Goal: Task Accomplishment & Management: Complete application form

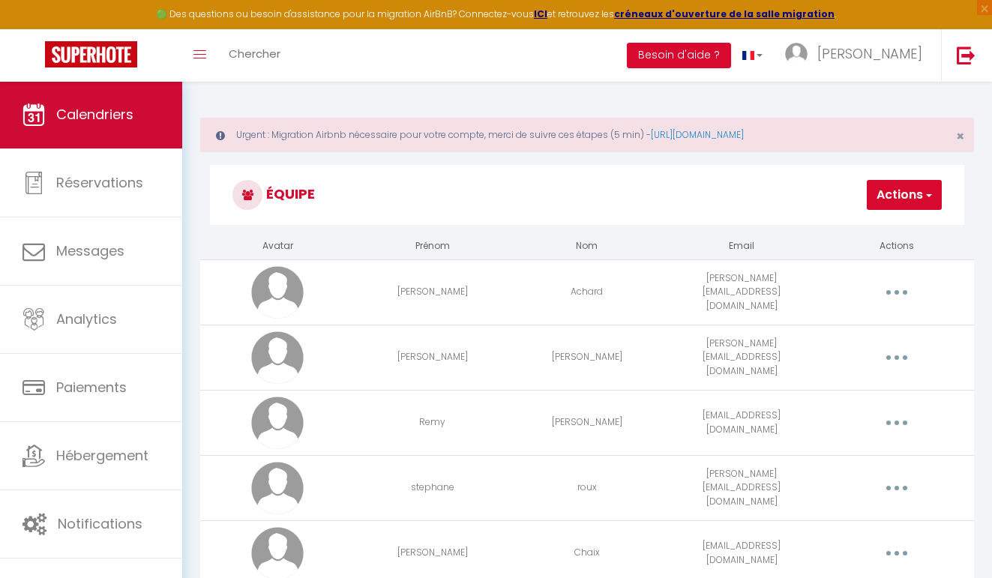
click at [139, 112] on link "Calendriers" at bounding box center [91, 114] width 182 height 67
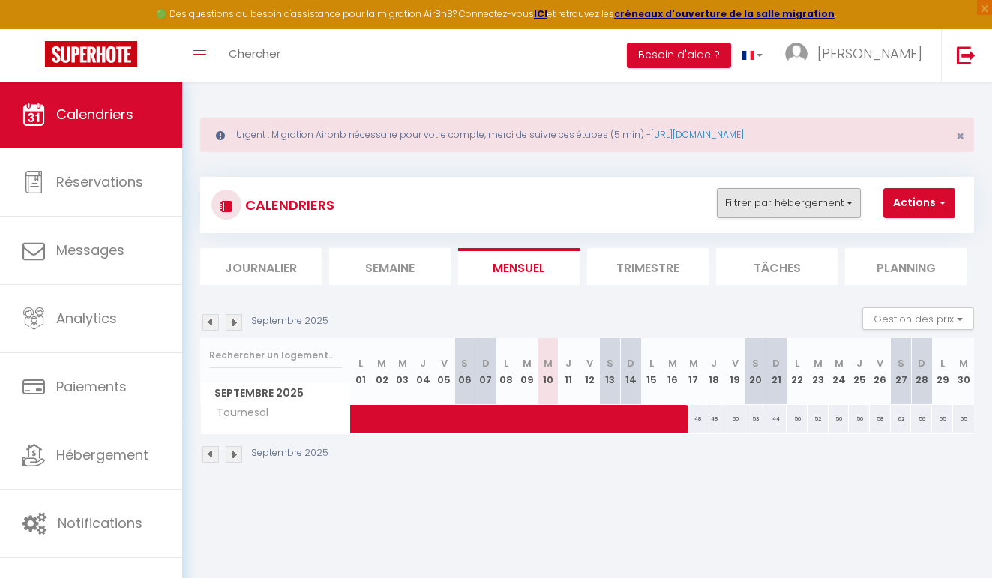
click at [766, 193] on button "Filtrer par hébergement" at bounding box center [789, 203] width 144 height 30
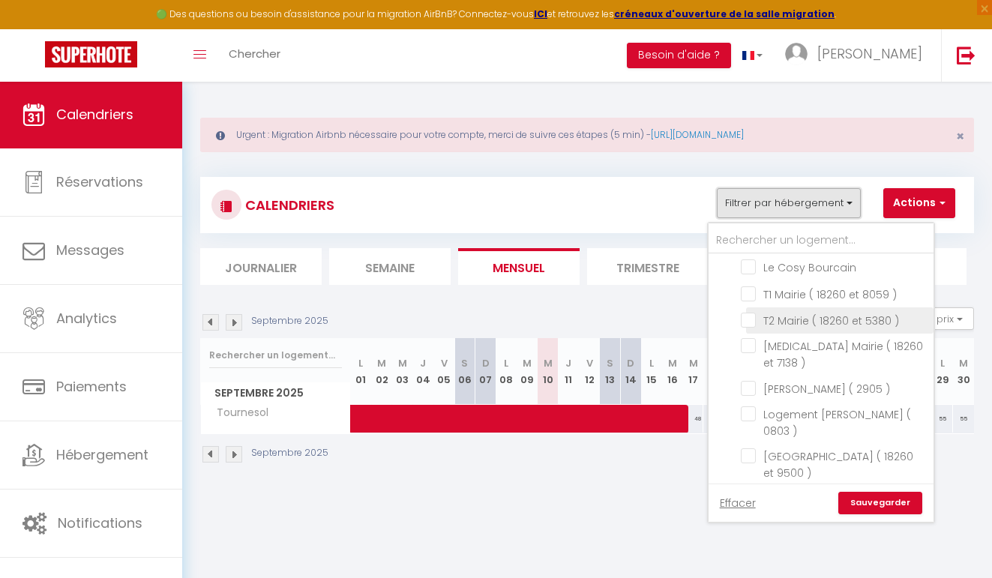
scroll to position [463, 0]
click at [818, 489] on input "Love Room ( 0591 )" at bounding box center [834, 496] width 187 height 15
checkbox input "true"
checkbox input "false"
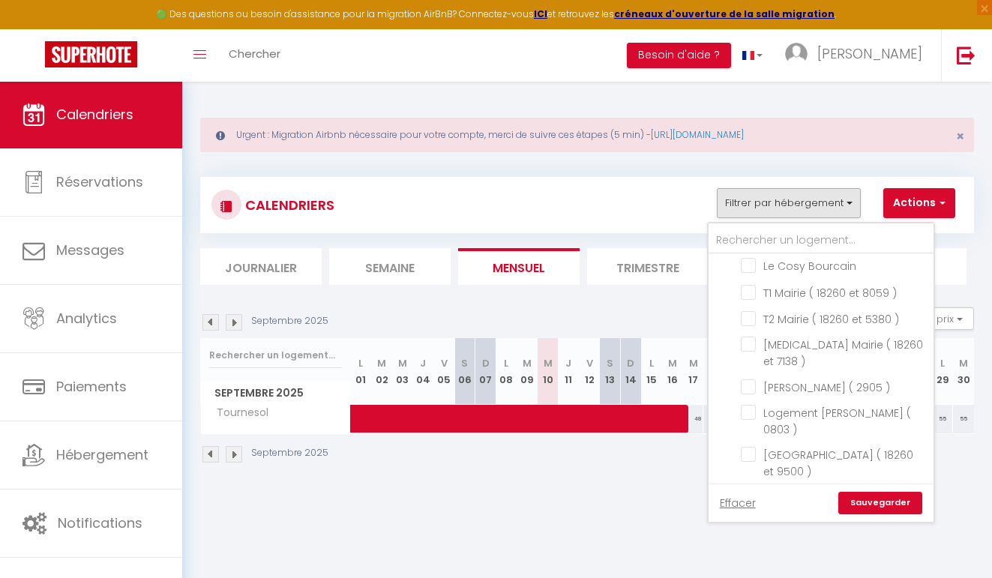
checkbox input "false"
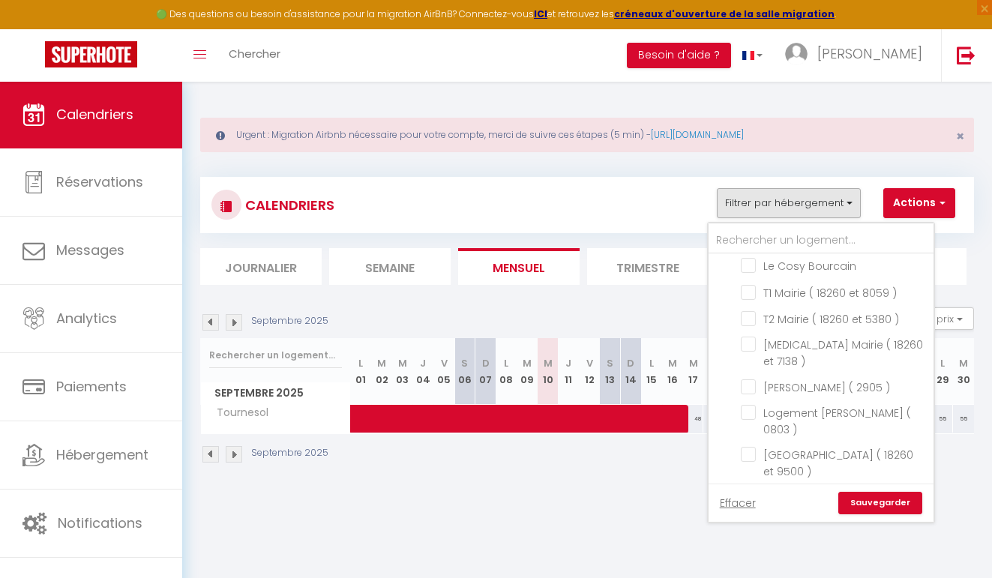
checkbox input "false"
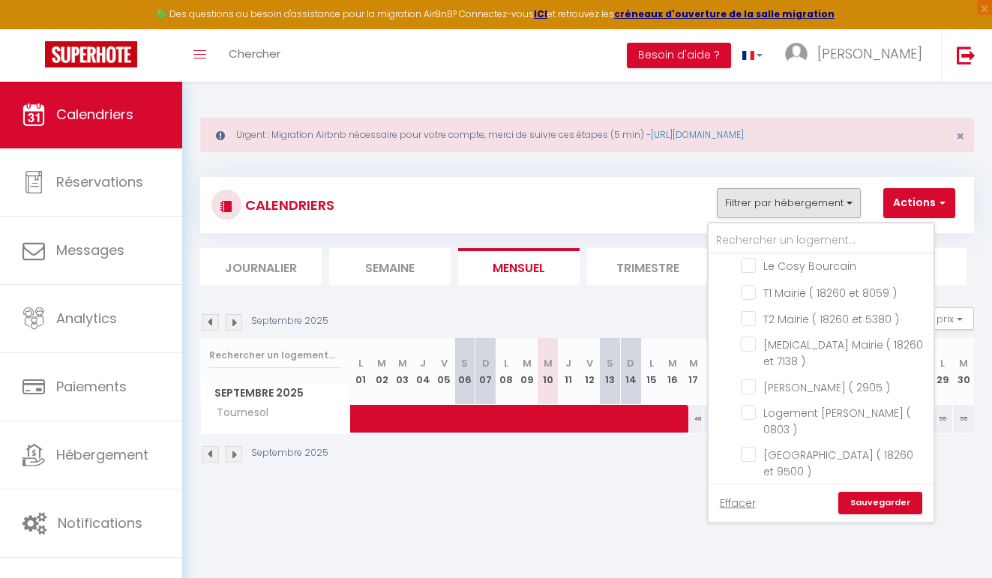
checkbox input "false"
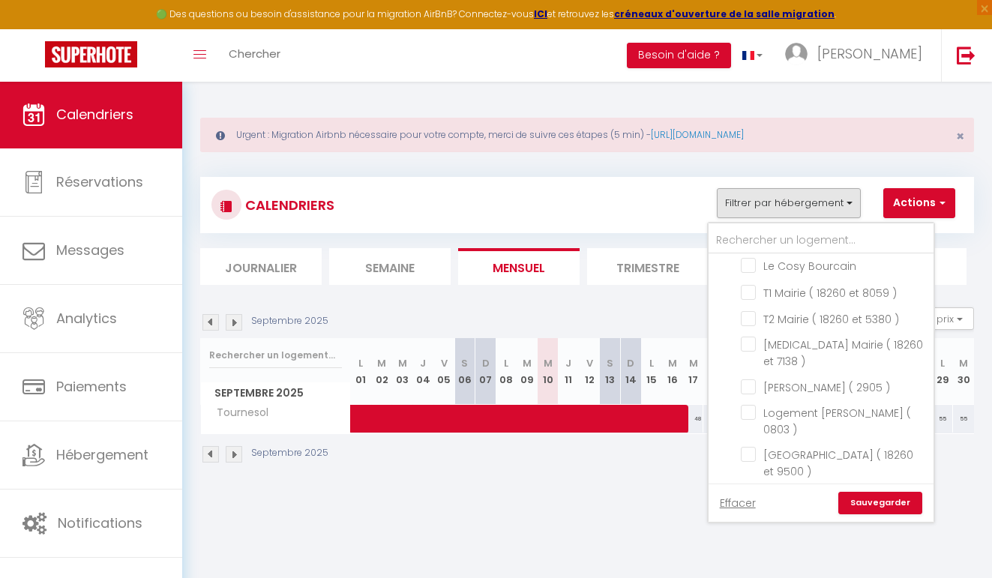
checkbox input "false"
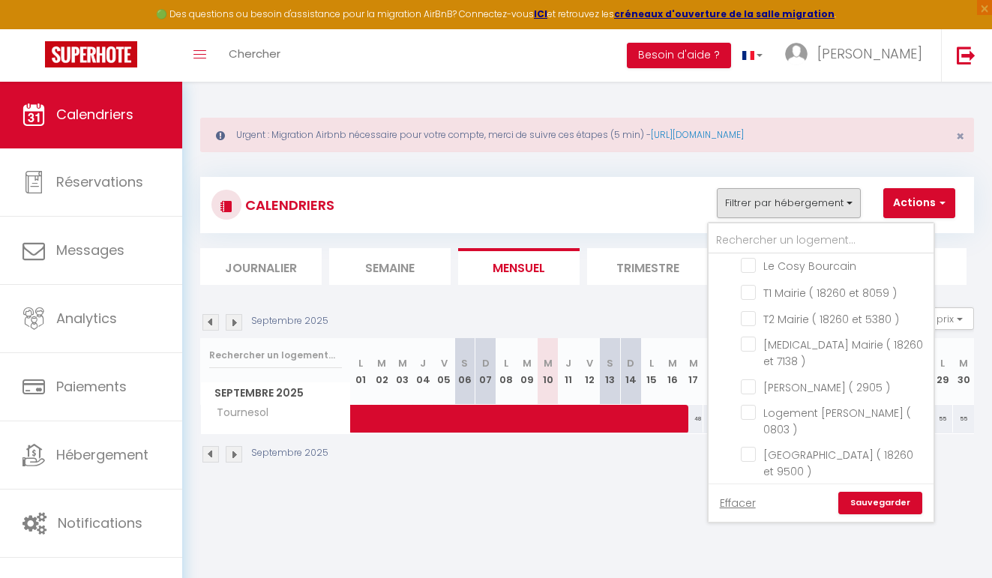
checkbox input "false"
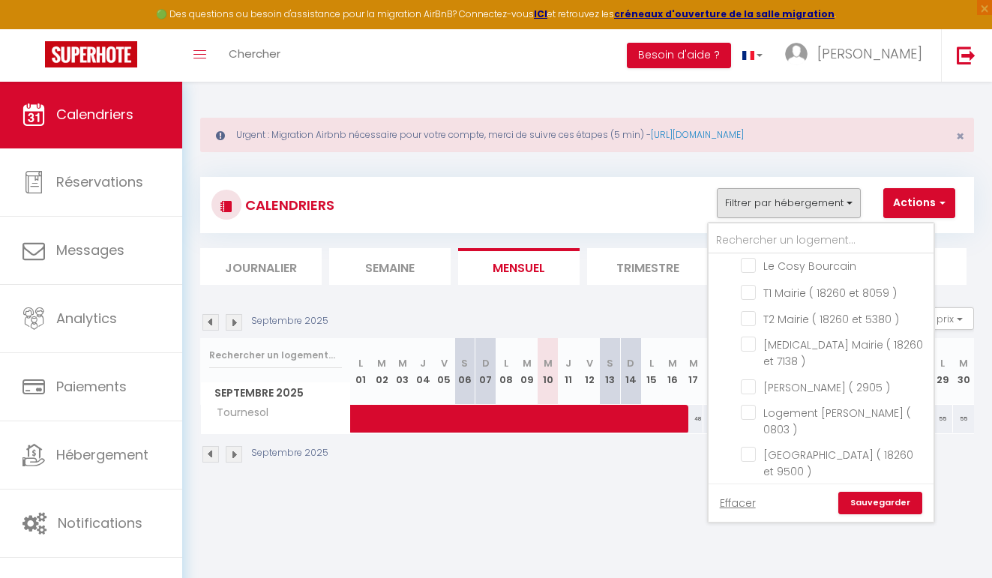
checkbox input "false"
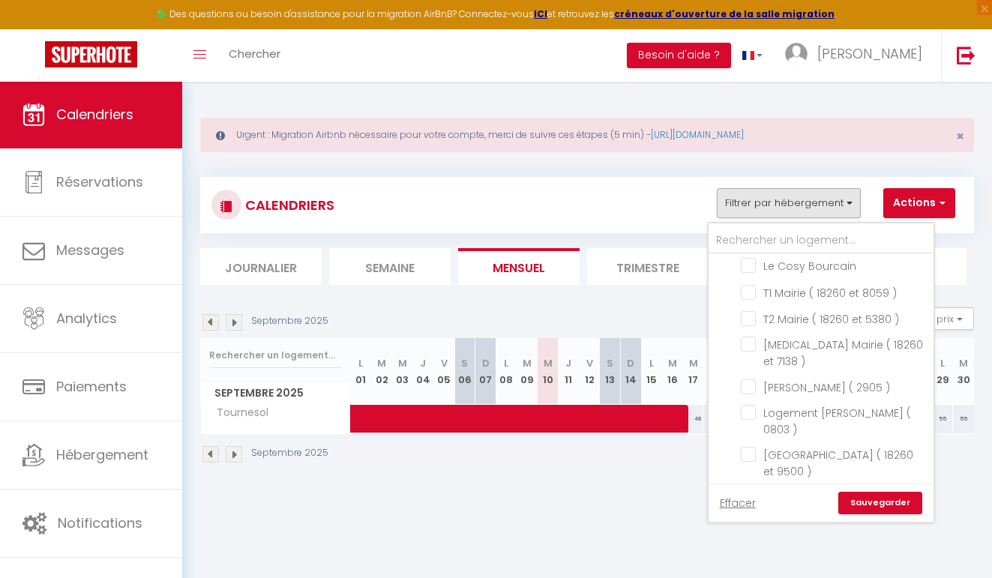
checkbox input "false"
click at [885, 508] on link "Sauvegarder" at bounding box center [880, 503] width 84 height 22
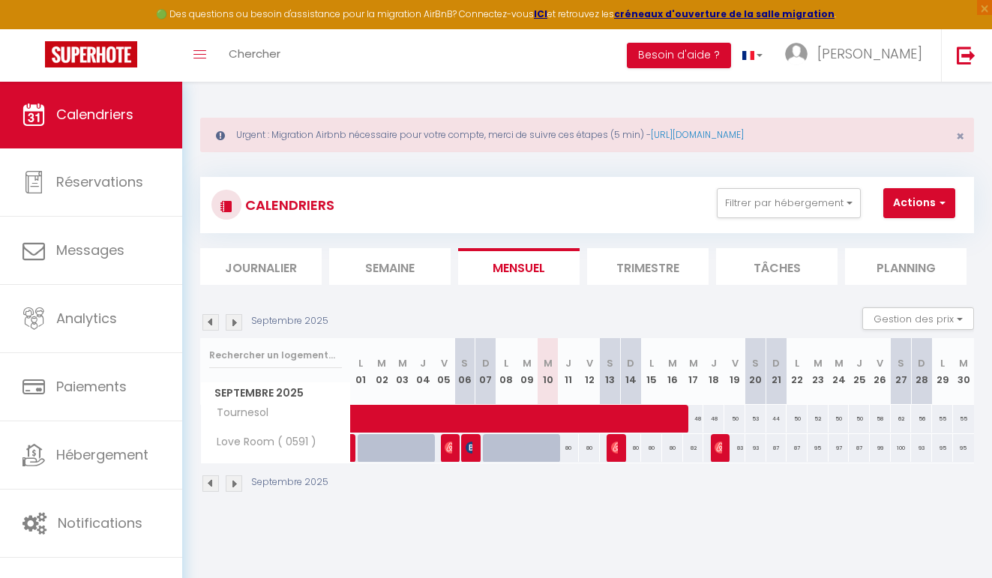
click at [571, 448] on div "80" at bounding box center [569, 448] width 21 height 28
type input "80"
type input "Jeu 11 Septembre 2025"
type input "Ven 12 Septembre 2025"
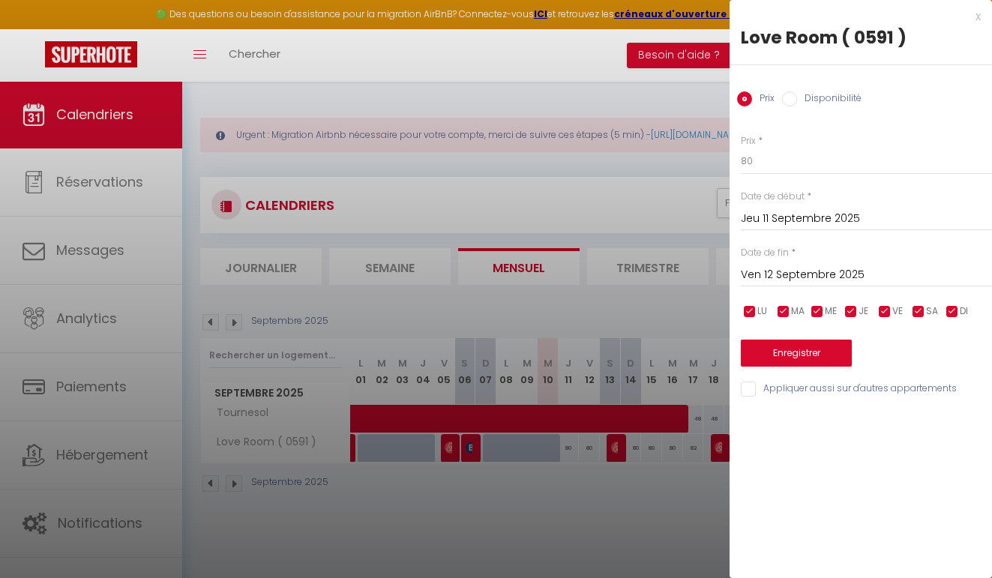
click at [576, 475] on div at bounding box center [496, 289] width 992 height 578
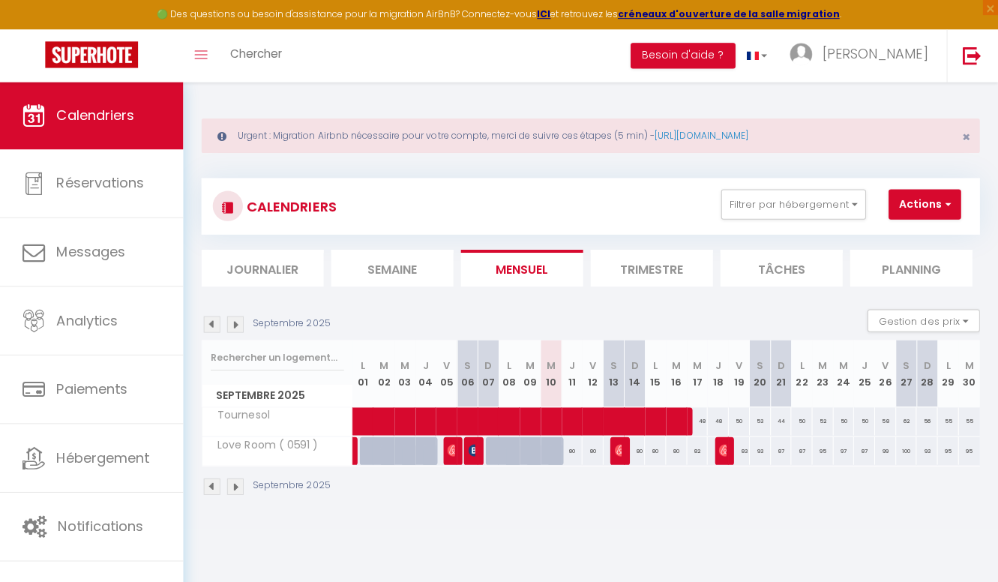
scroll to position [0, 0]
click at [913, 205] on button "Actions" at bounding box center [919, 203] width 72 height 30
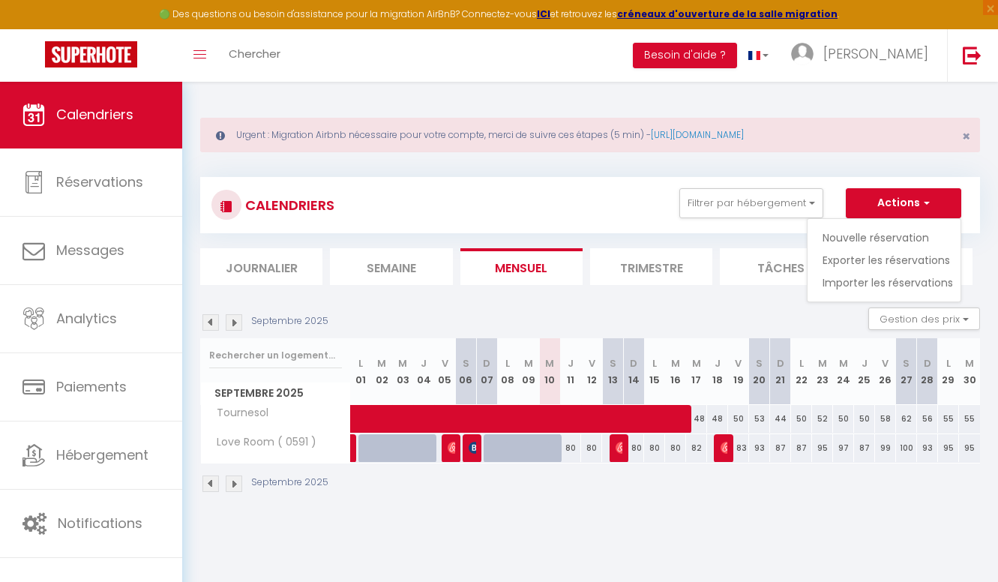
click at [900, 232] on link "Nouvelle réservation" at bounding box center [887, 237] width 130 height 22
select select
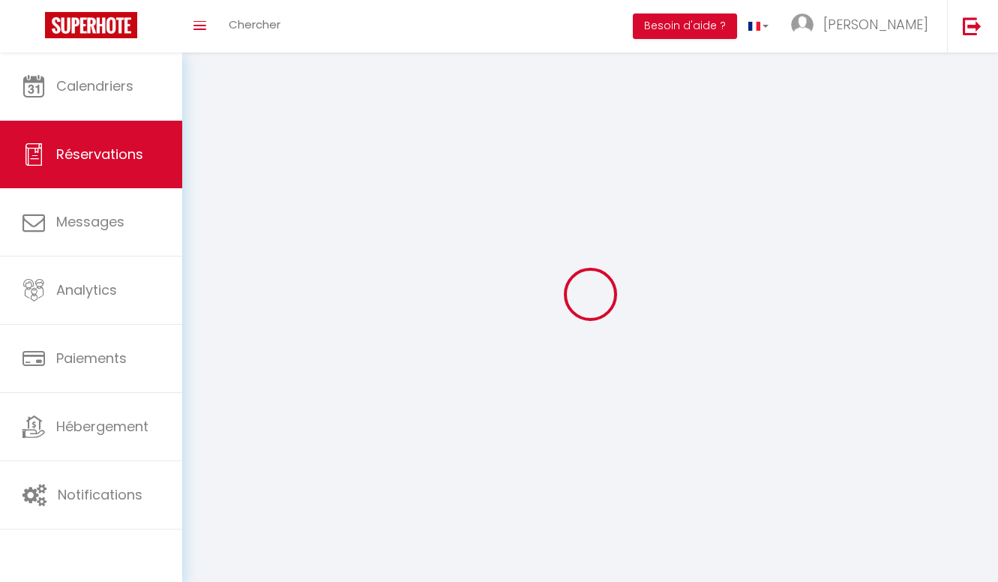
select select
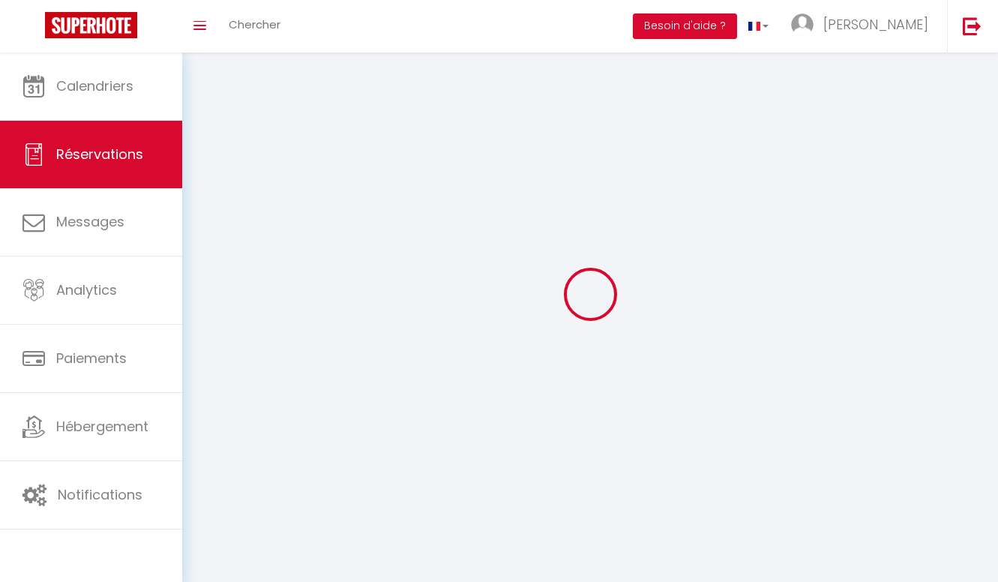
select select
checkbox input "false"
select select
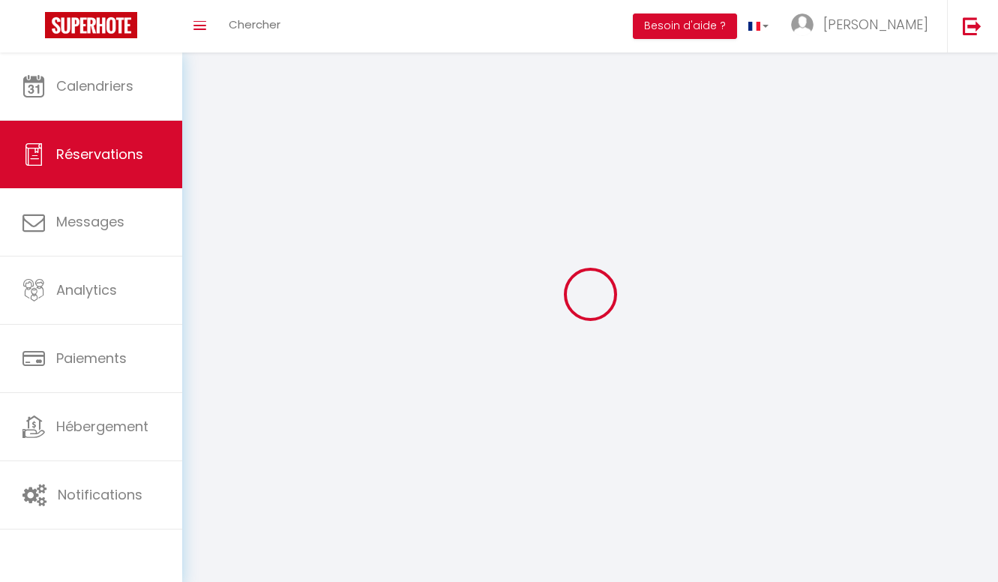
select select
checkbox input "false"
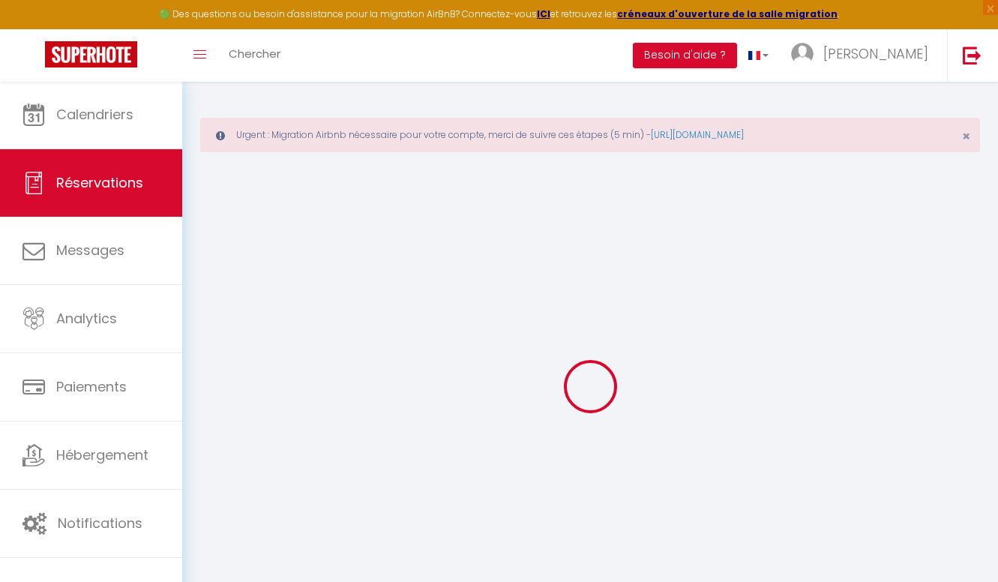
select select
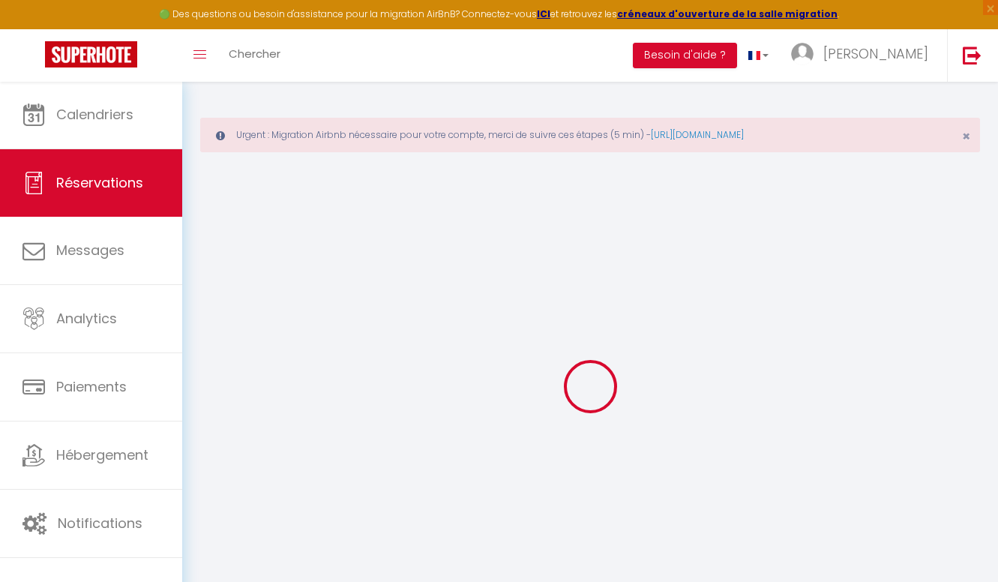
select select
checkbox input "false"
select select
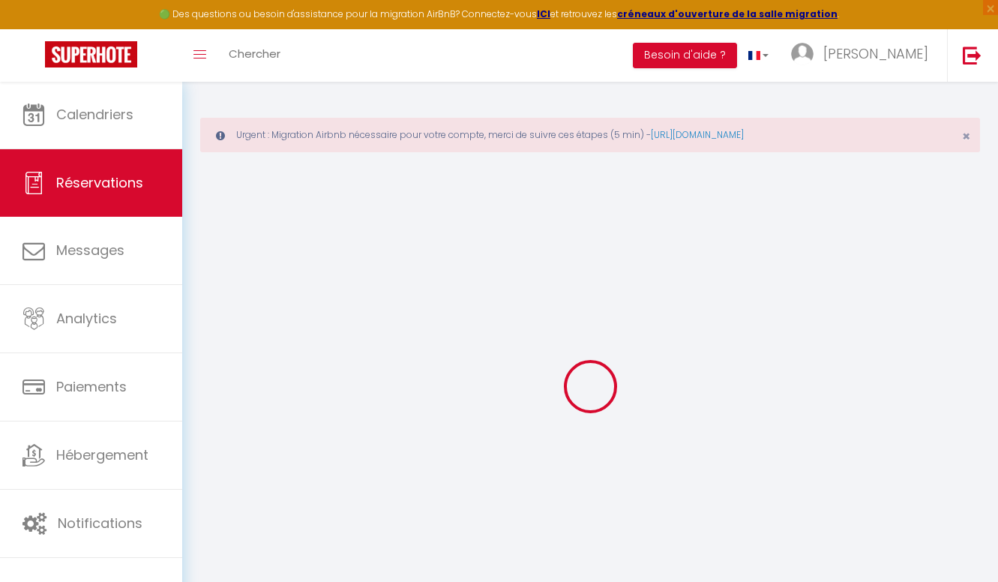
select select
checkbox input "false"
select select
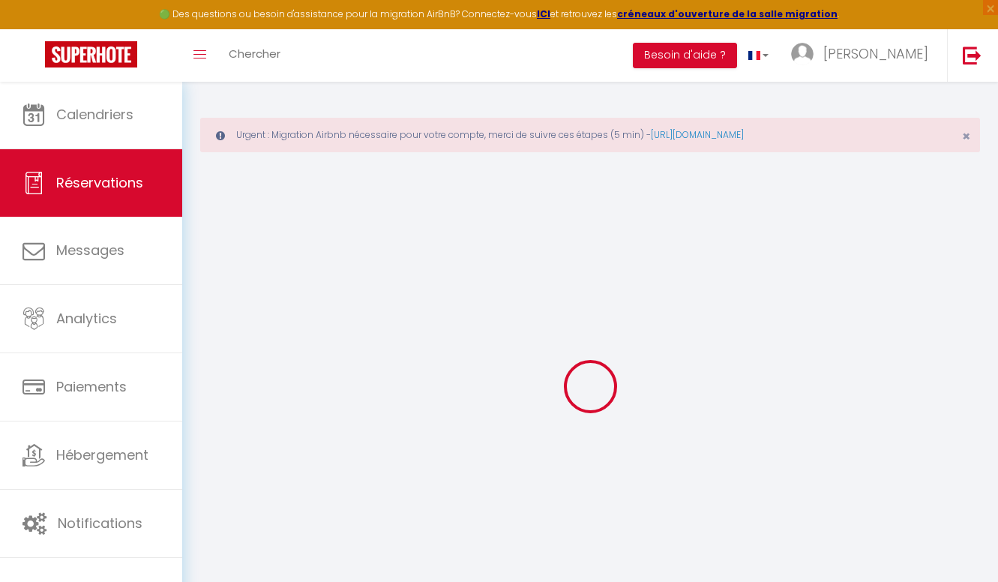
select select
checkbox input "false"
select select
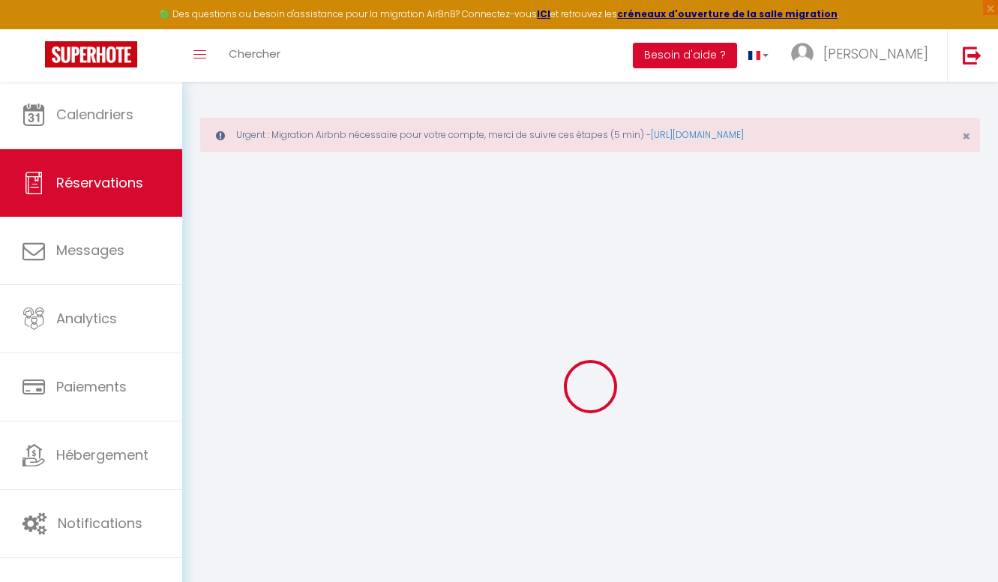
select select
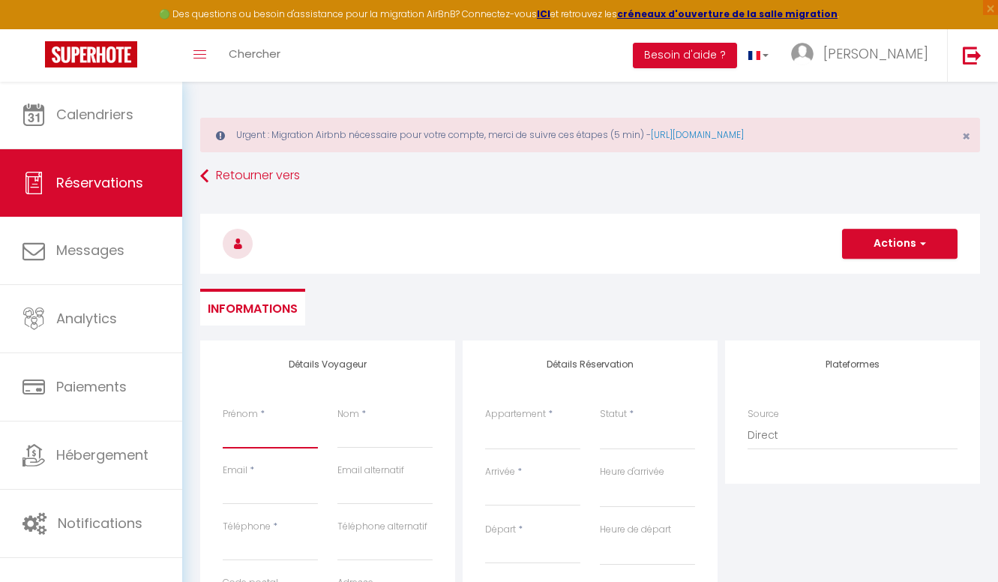
type input "C"
select select
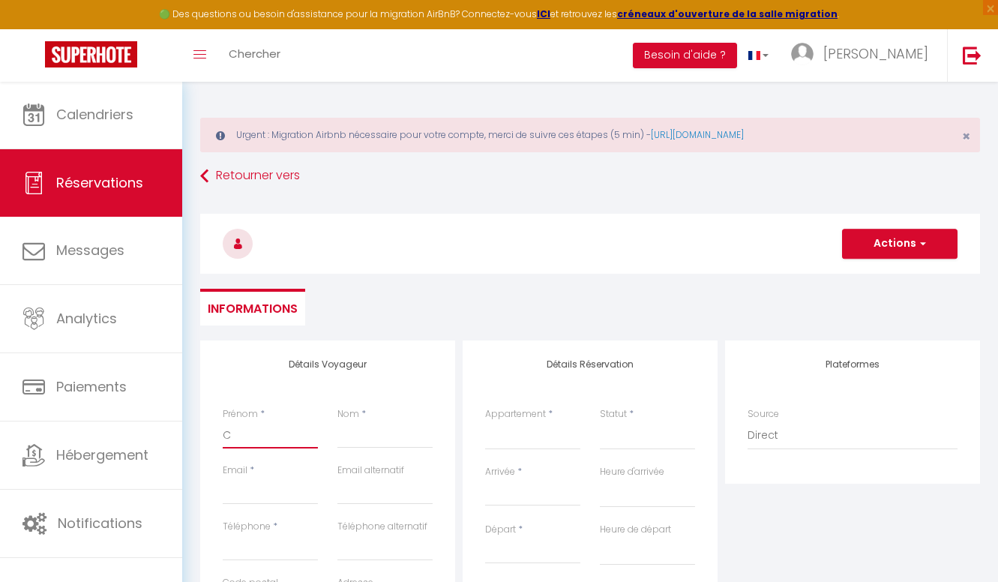
select select
checkbox input "false"
type input "Ch"
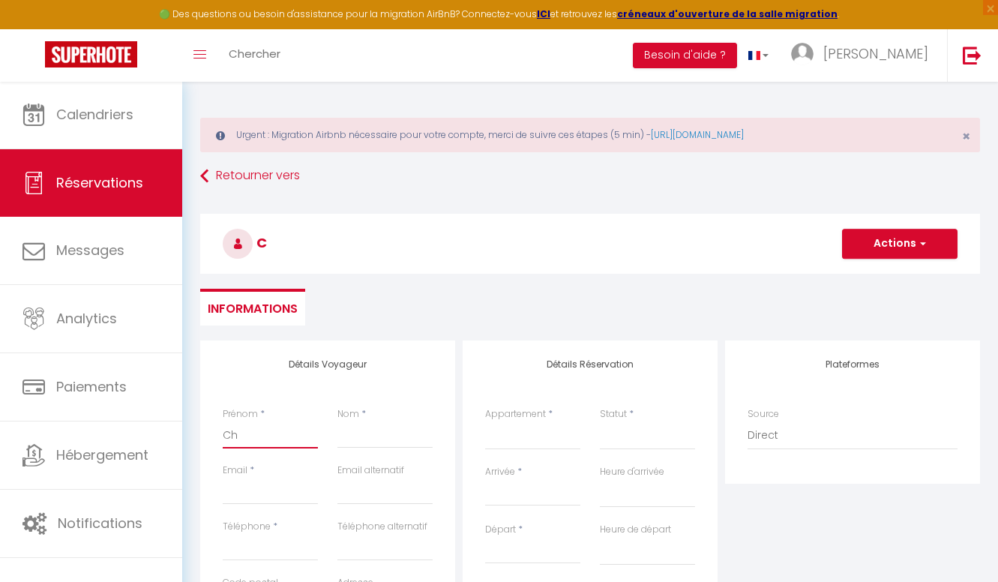
select select
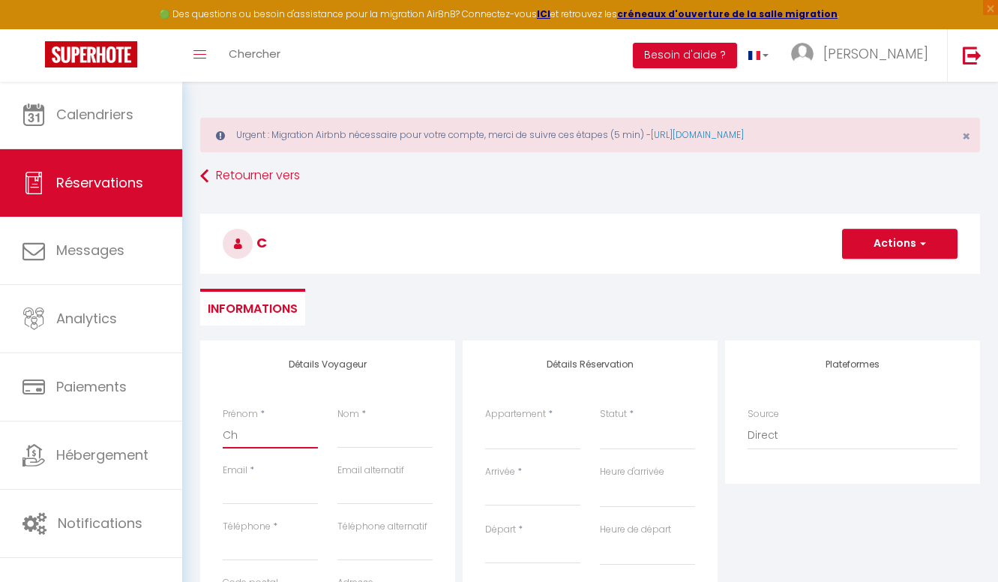
select select
checkbox input "false"
type input "Che"
select select
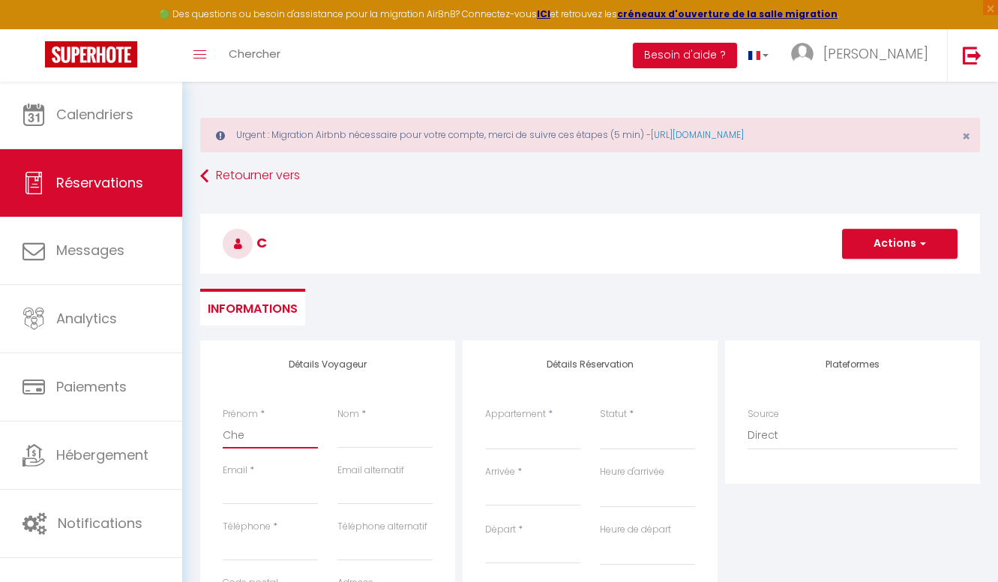
select select
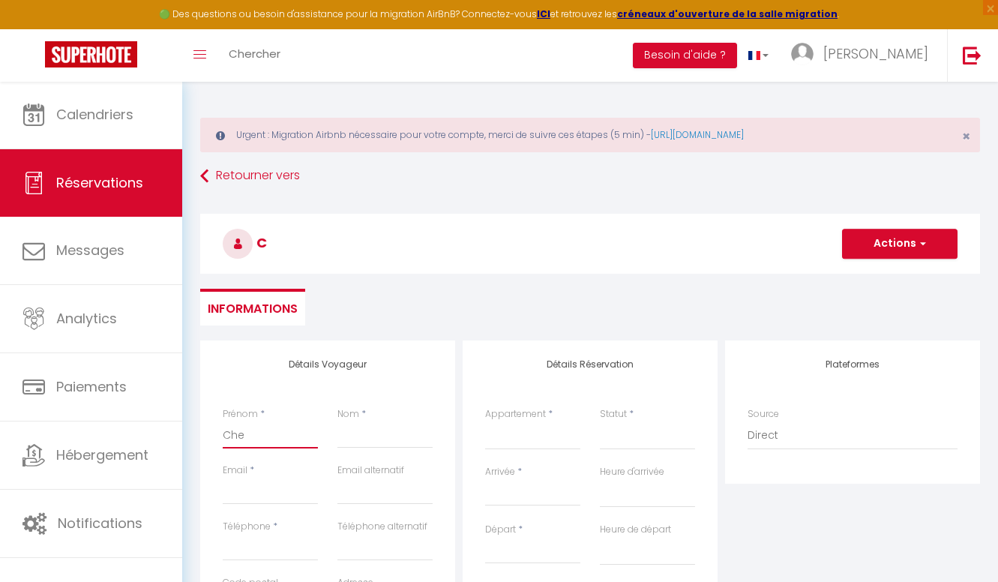
select select
checkbox input "false"
type input "[PERSON_NAME]"
select select
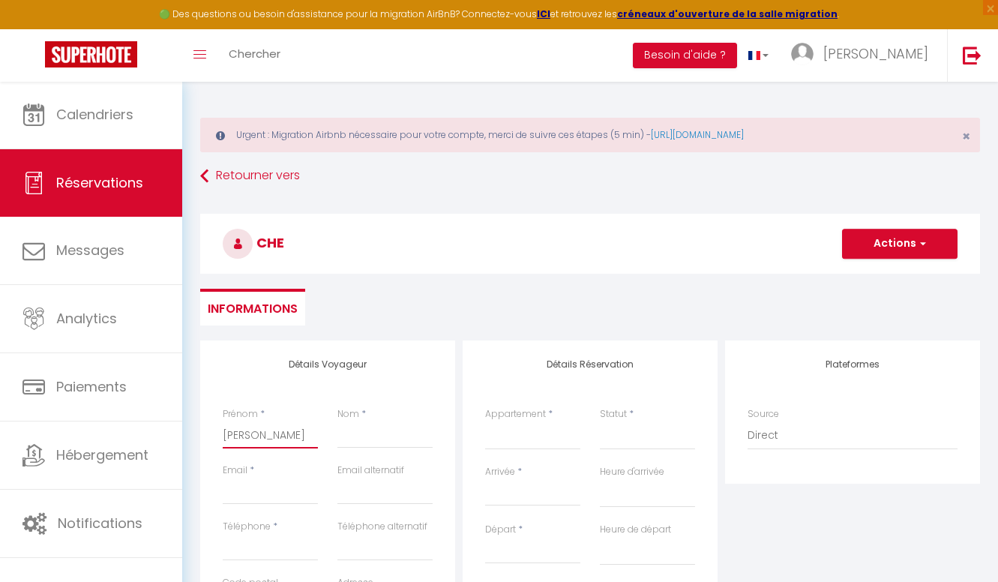
select select
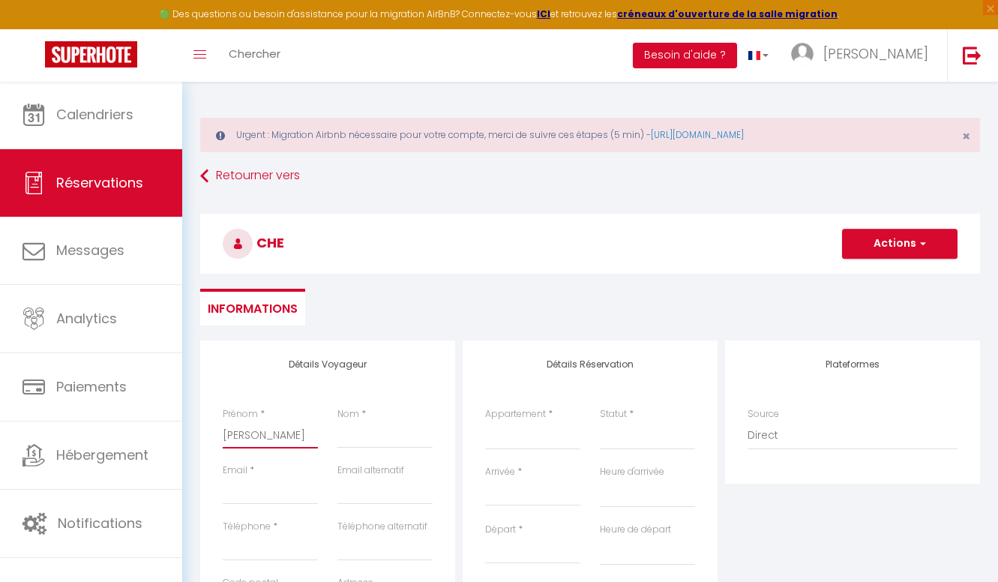
checkbox input "false"
type input "Chena"
select select
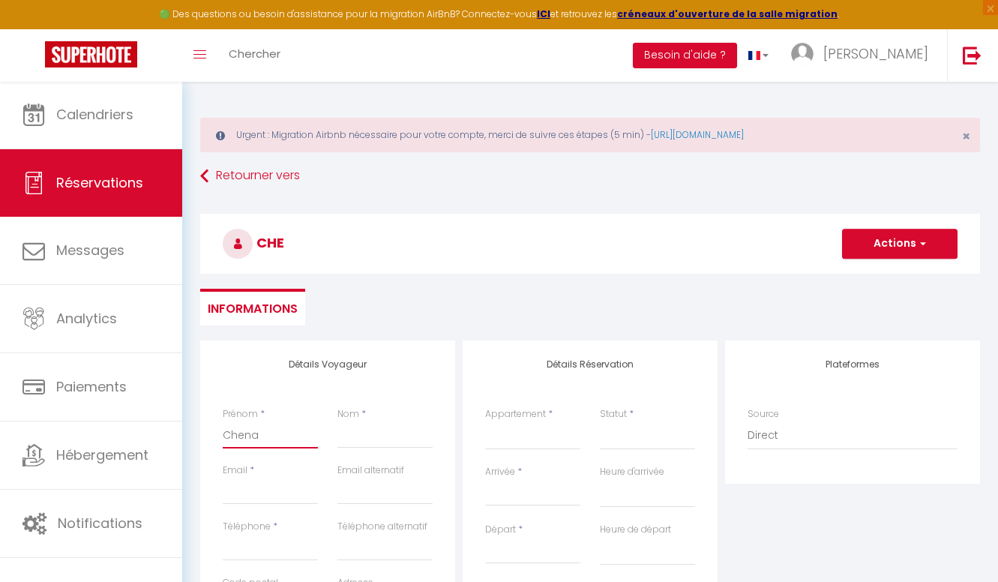
select select
checkbox input "false"
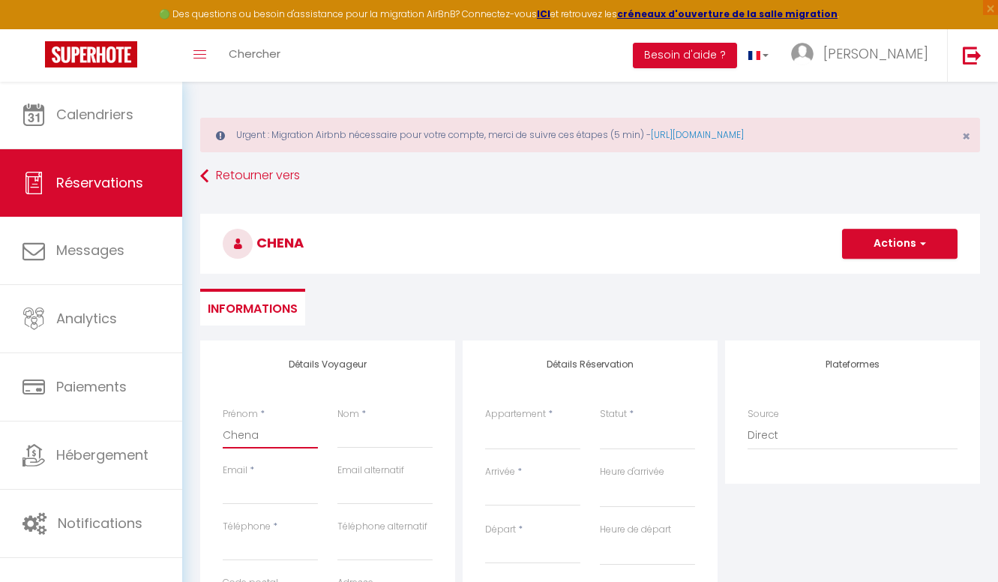
type input "Chenav"
select select
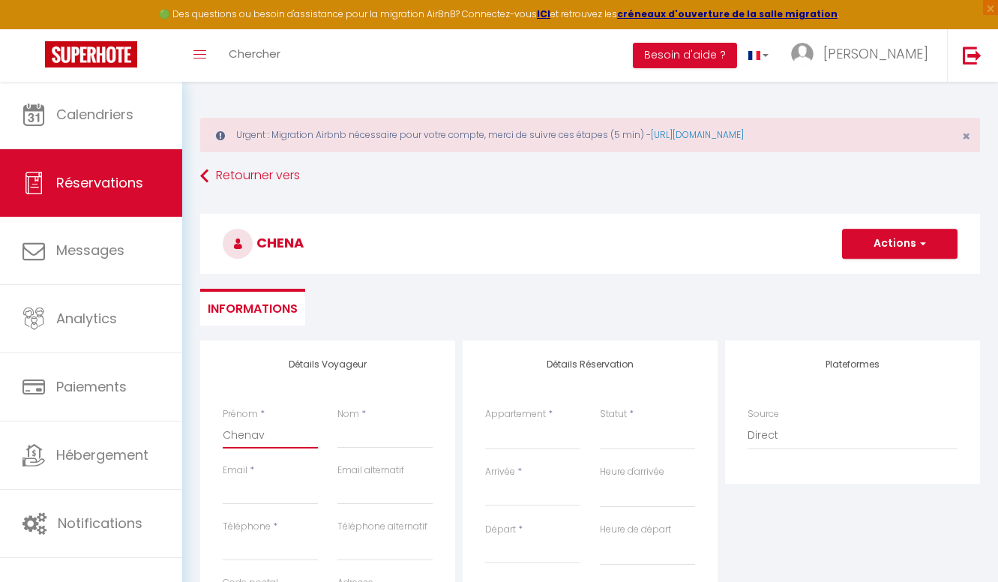
select select
checkbox input "false"
type input "Chenavi"
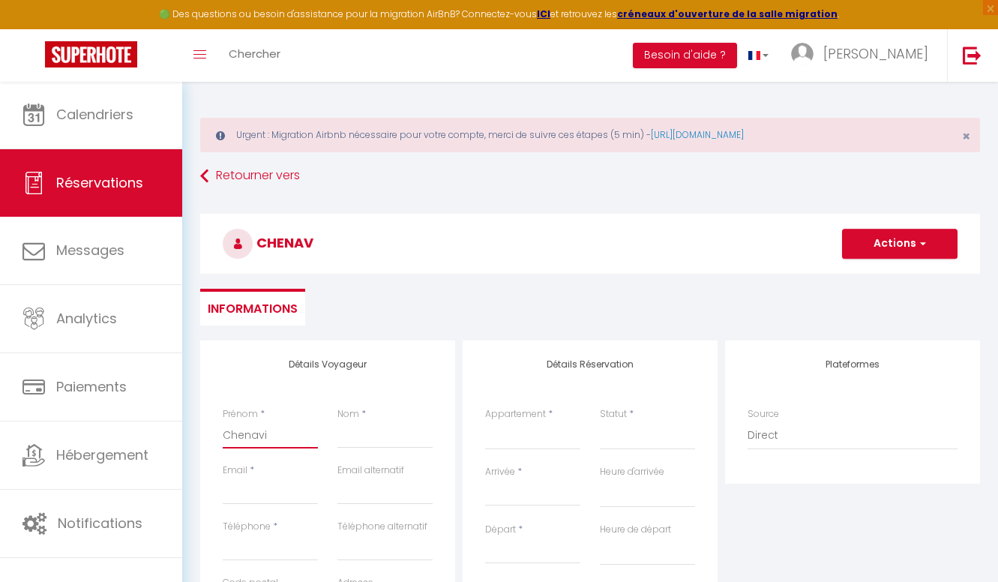
select select
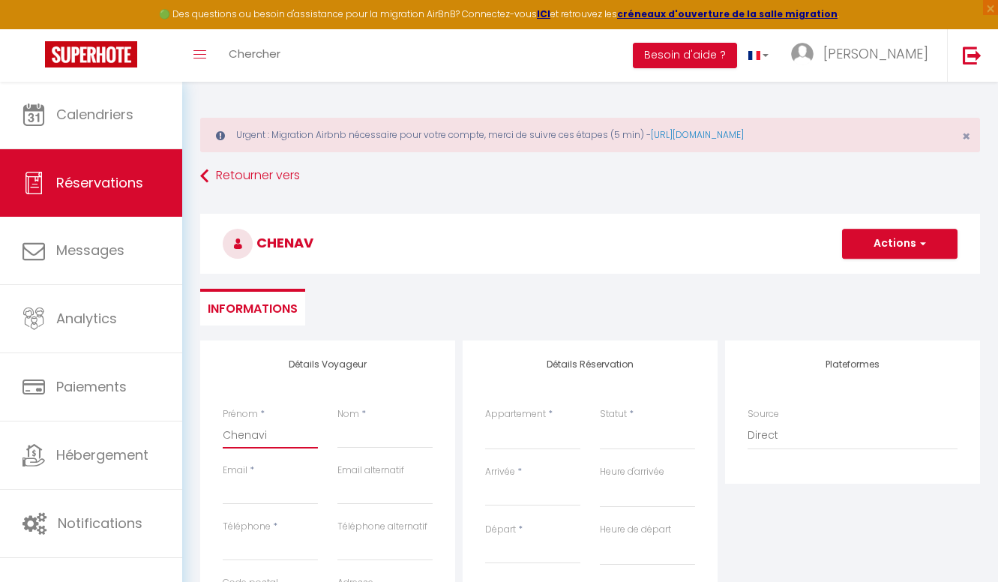
select select
checkbox input "false"
type input "Chenavie"
select select
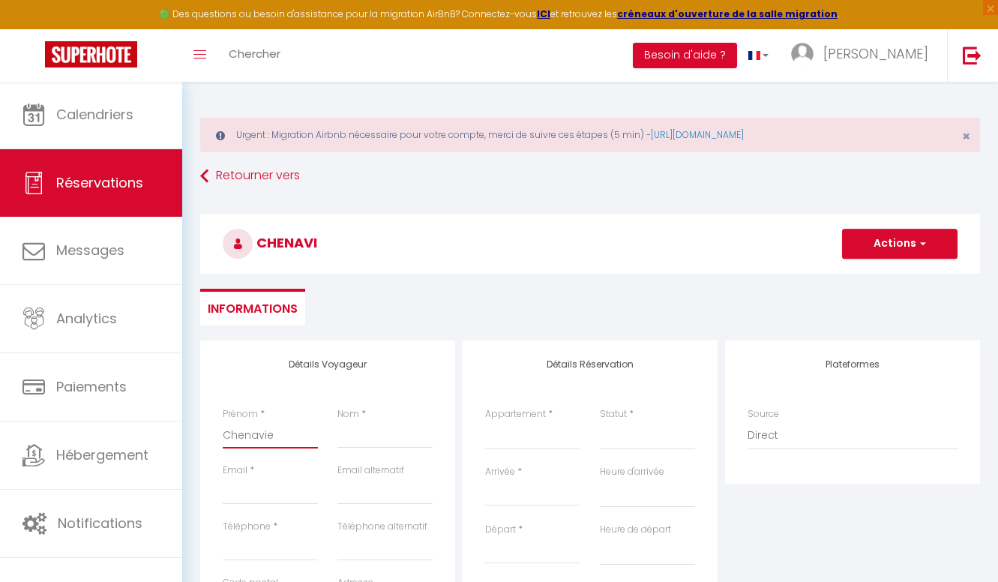
select select
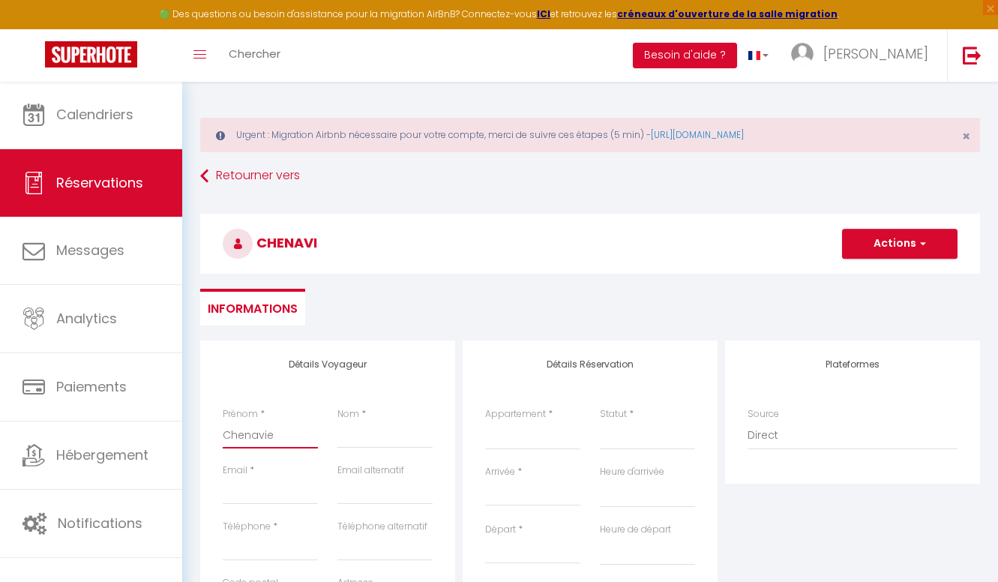
select select
checkbox input "false"
type input "Chenavier"
select select
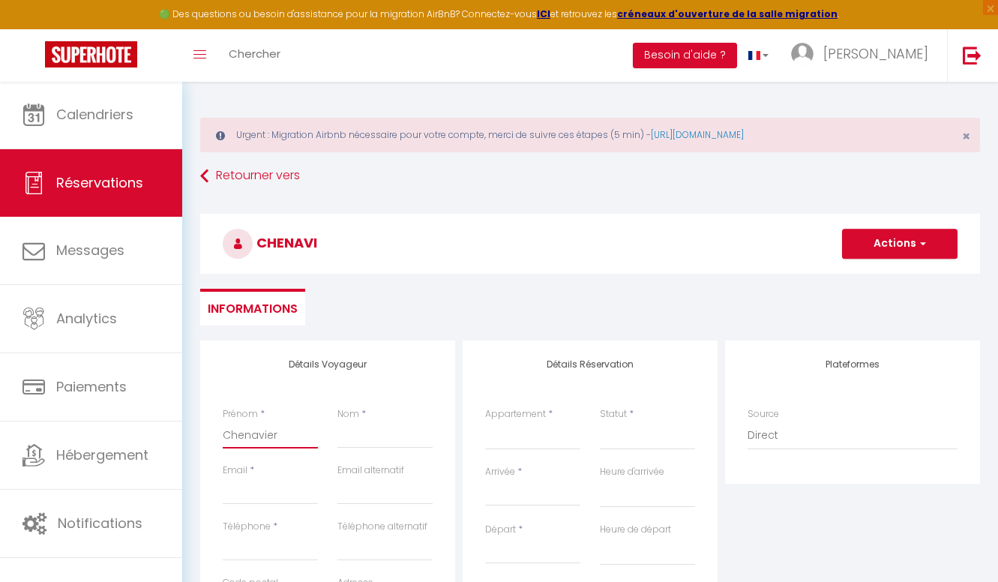
select select
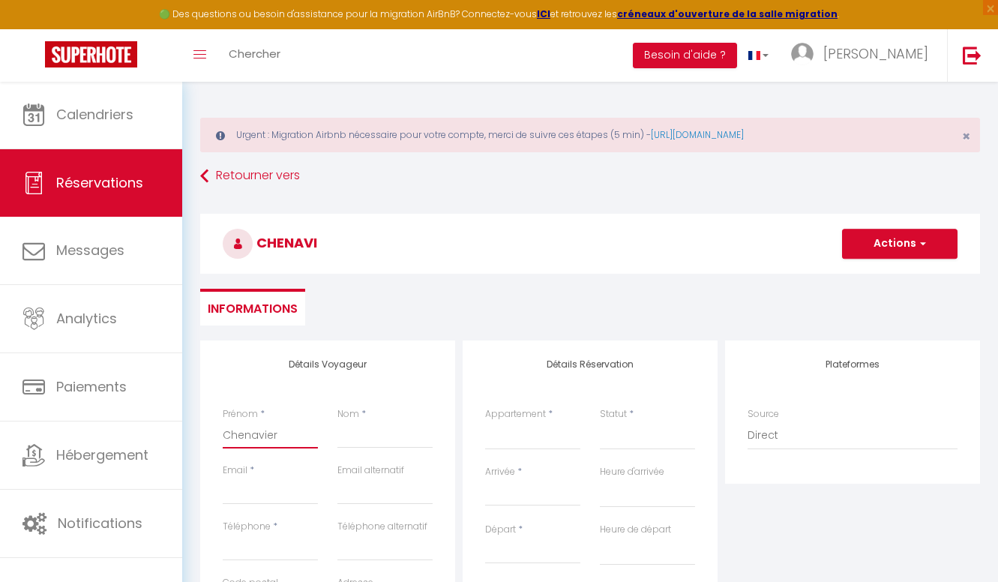
checkbox input "false"
type input "Chenavier"
type input "S"
select select
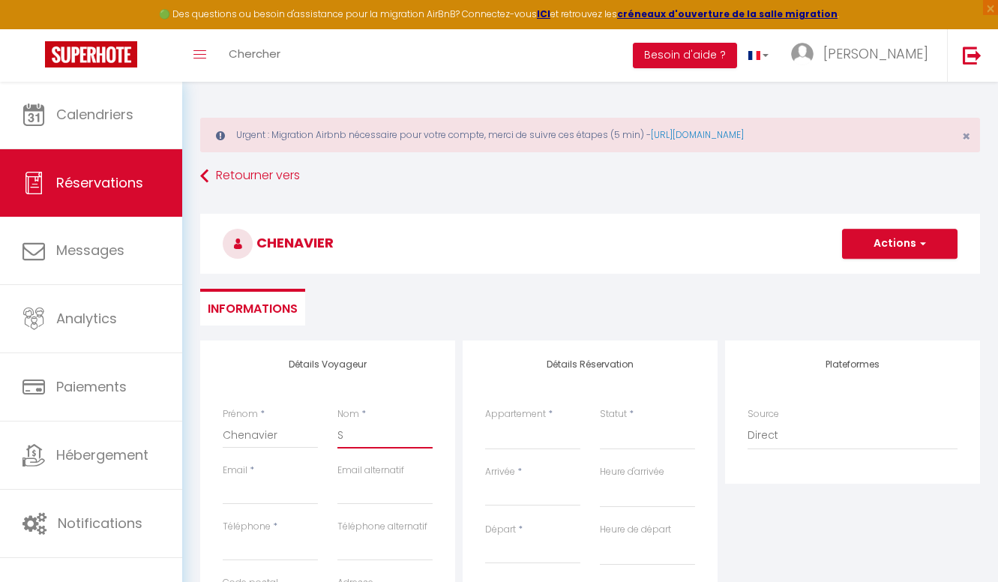
select select
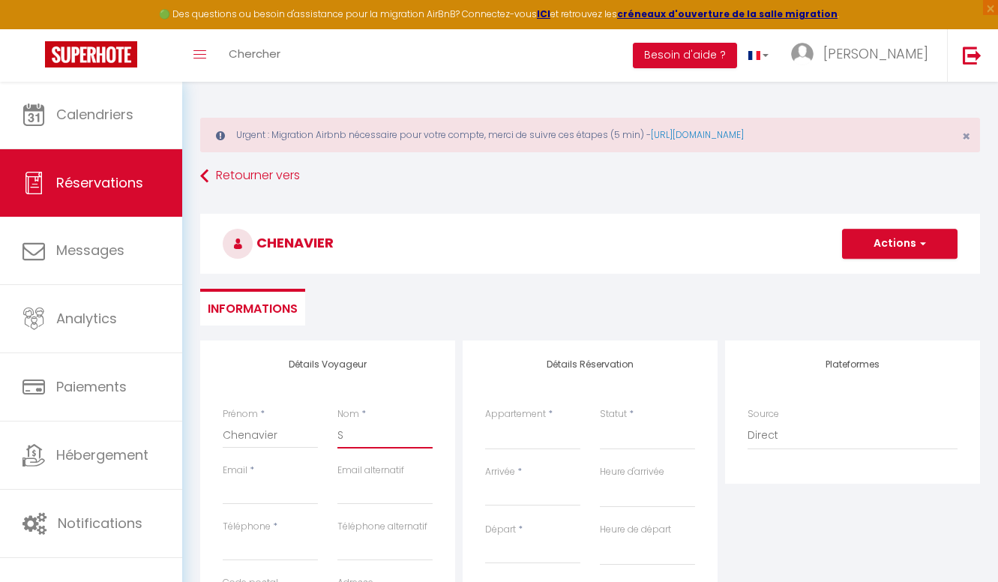
checkbox input "false"
type input "Sa"
select select
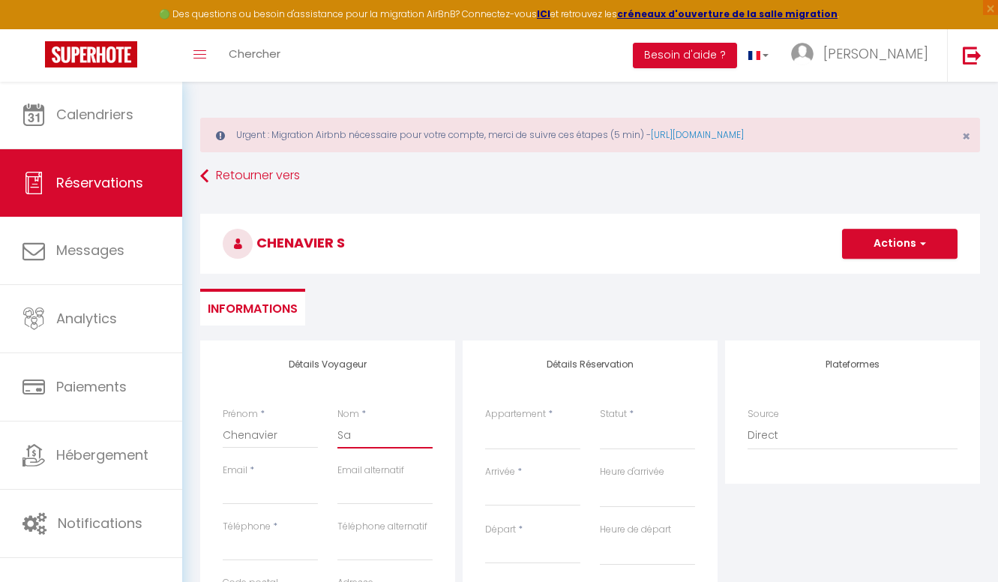
select select
checkbox input "false"
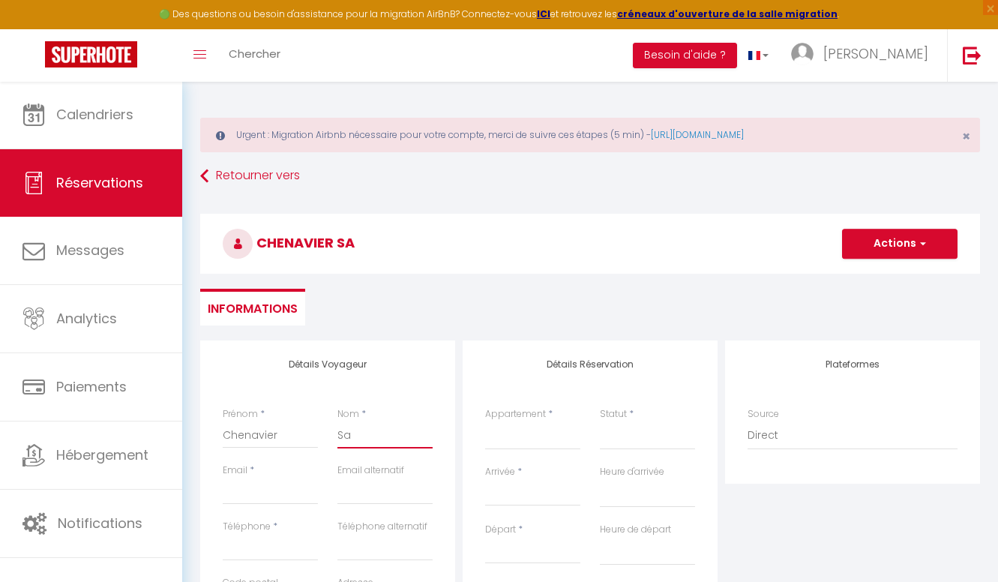
type input "San"
select select
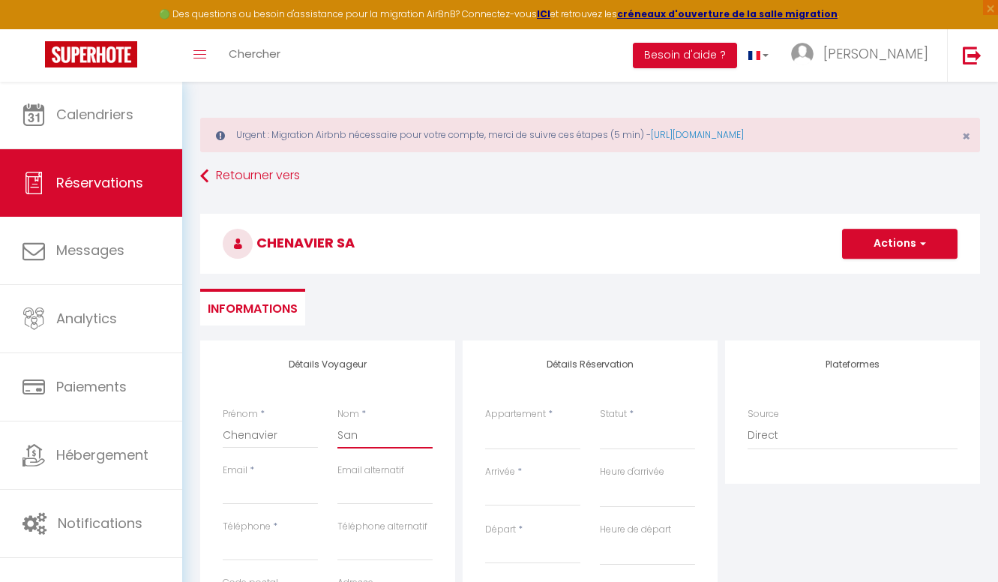
select select
checkbox input "false"
type input "Sand"
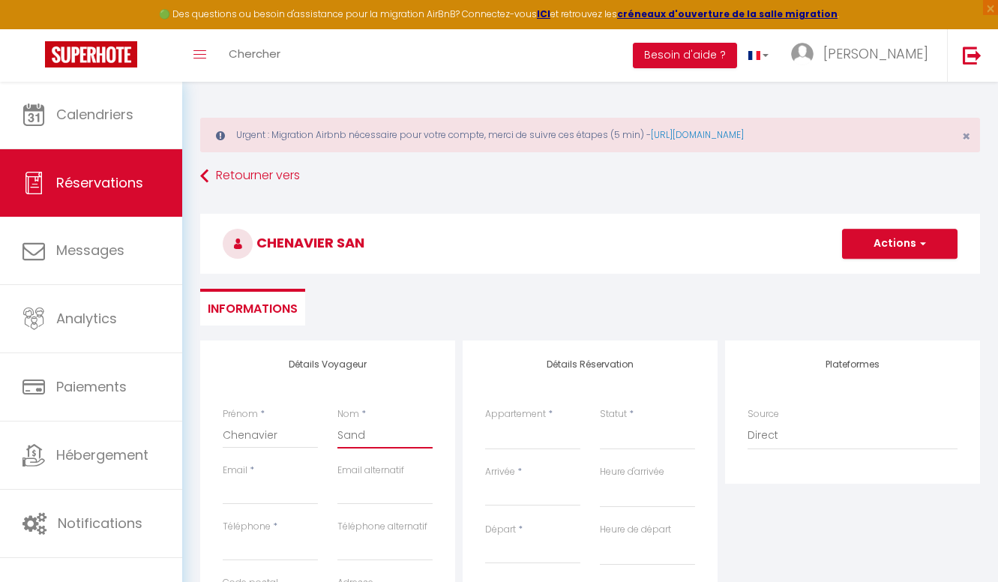
select select
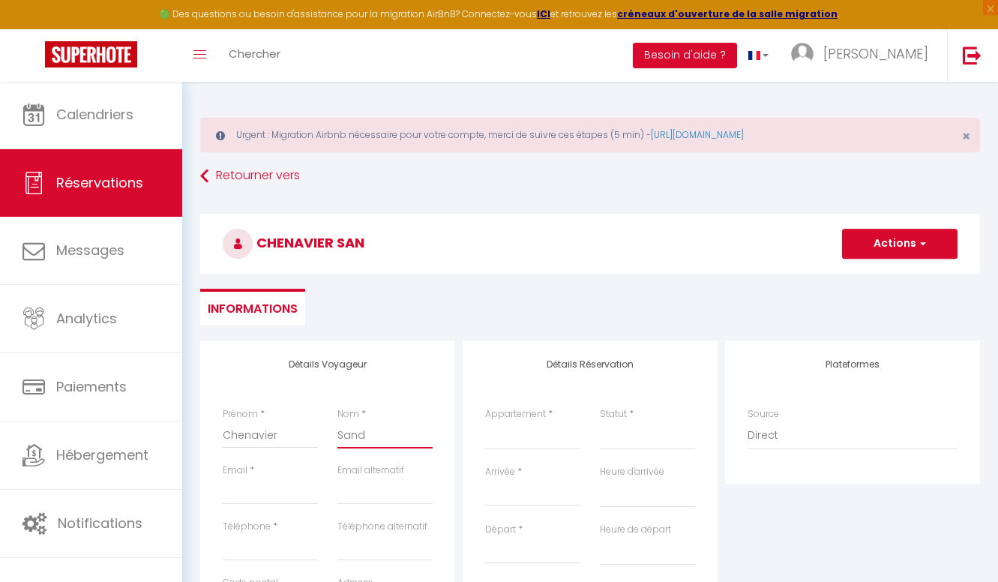
select select
checkbox input "false"
type input "Sandr"
select select
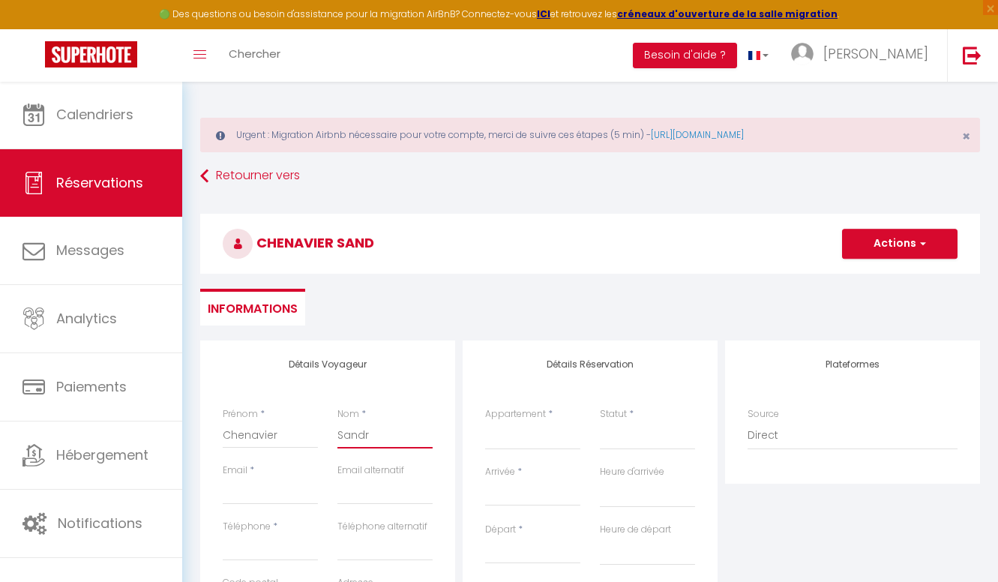
select select
click at [469, 360] on div "Détails Réservation Appartement * T1 Mairie ( 18260 et 8059 ) [GEOGRAPHIC_DATA]…" at bounding box center [590, 591] width 255 height 502
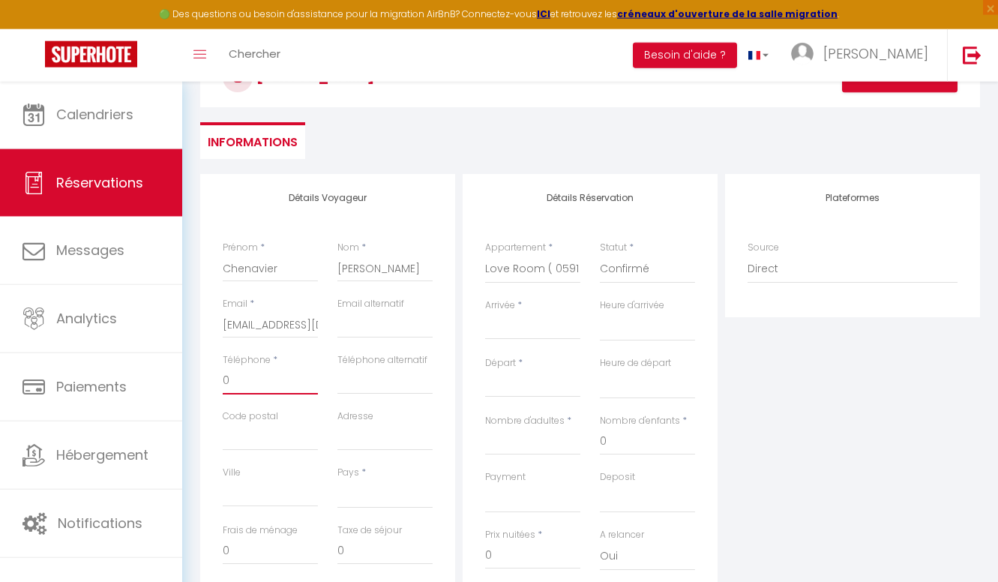
scroll to position [179, 0]
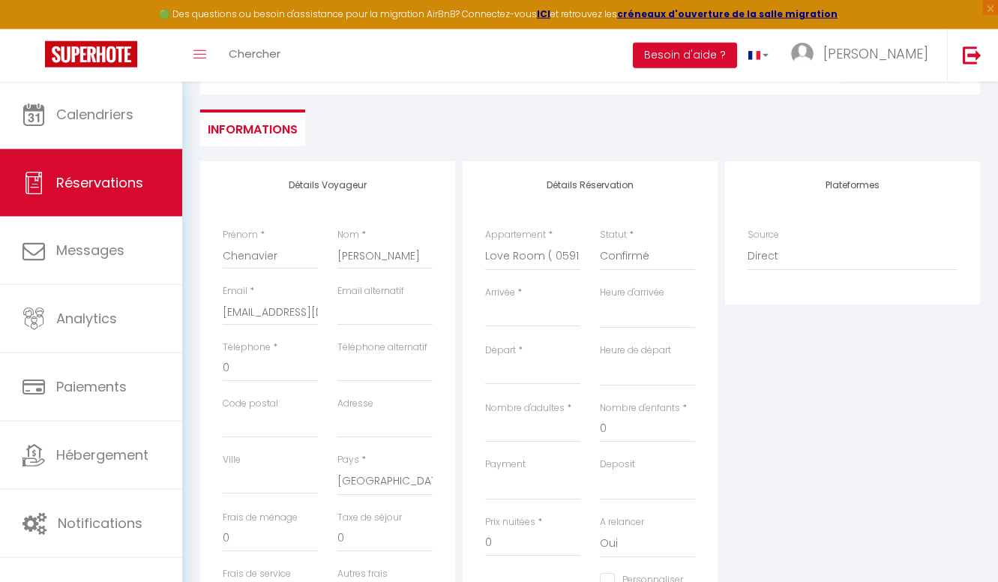
click at [539, 314] on input "Arrivée" at bounding box center [532, 314] width 95 height 19
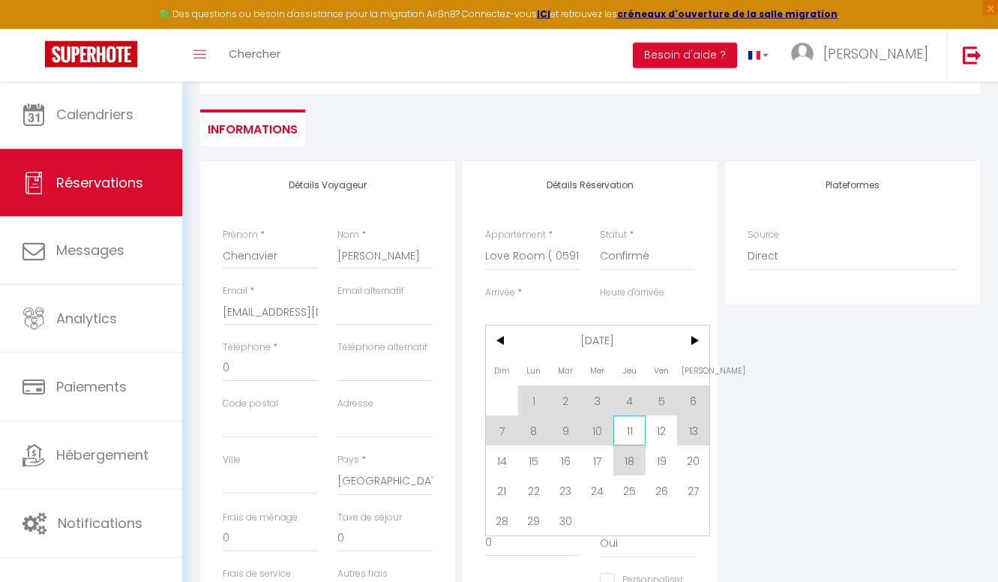
click at [642, 434] on span "11" at bounding box center [629, 430] width 32 height 30
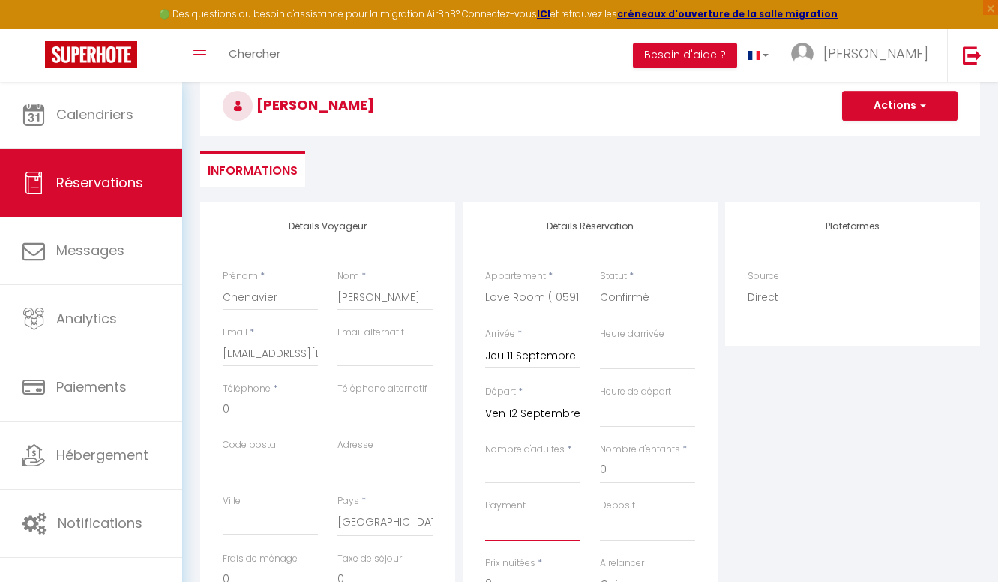
scroll to position [136, 0]
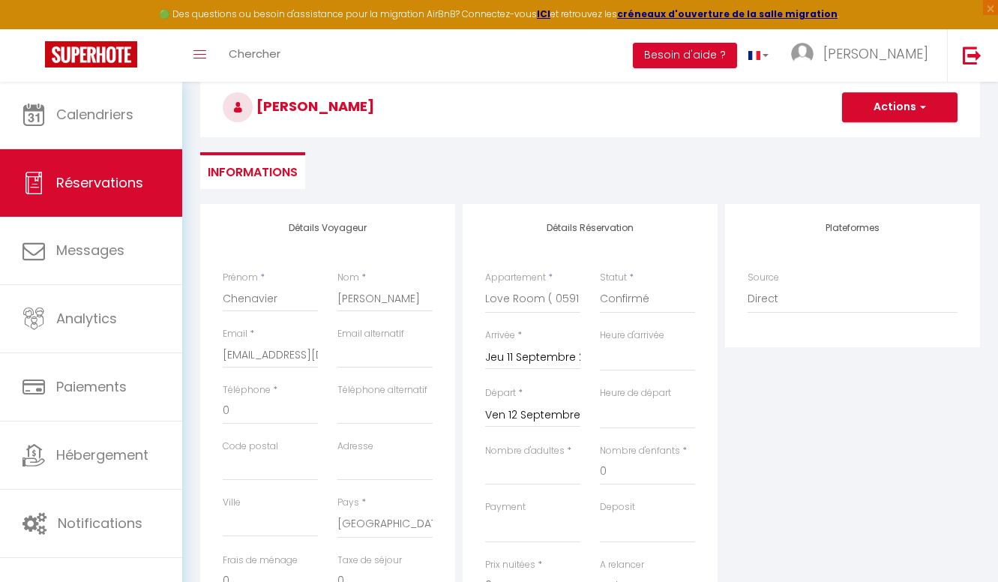
click at [936, 115] on button "Actions" at bounding box center [899, 107] width 115 height 30
click at [890, 136] on link "Enregistrer" at bounding box center [884, 139] width 118 height 19
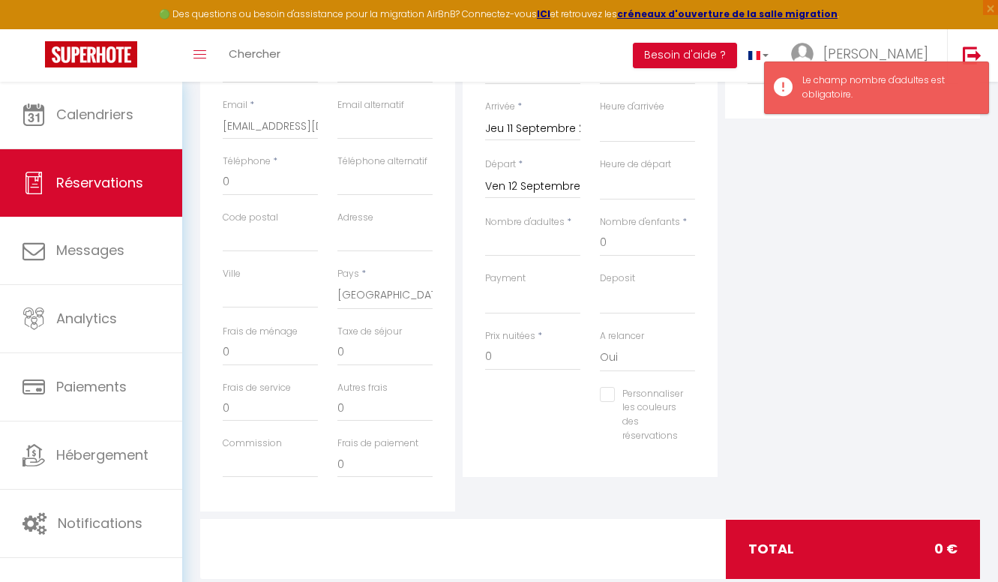
scroll to position [364, 0]
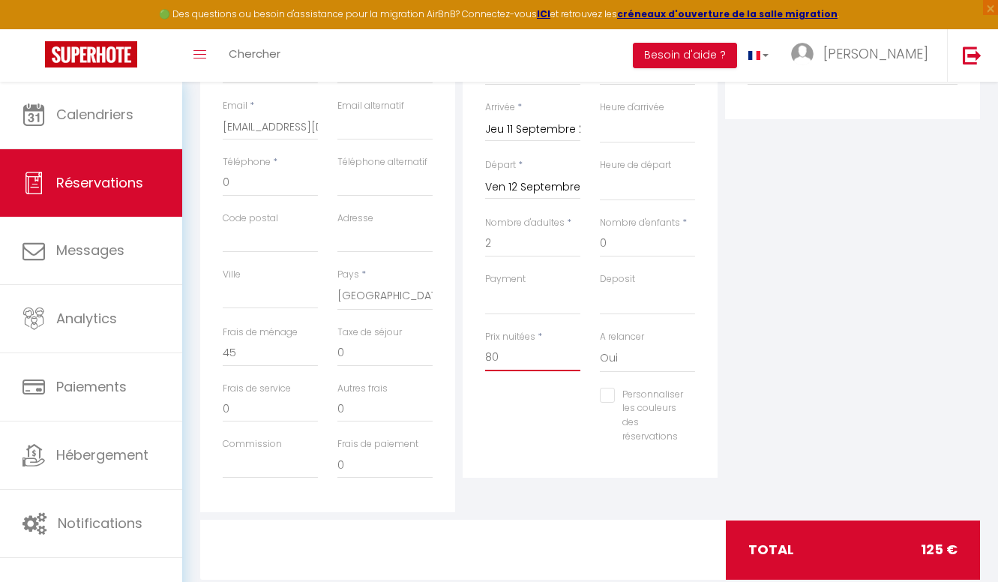
drag, startPoint x: 563, startPoint y: 351, endPoint x: 427, endPoint y: 349, distance: 135.7
click at [427, 349] on div "Détails Voyageur Prénom * Chenavier Nom * [PERSON_NAME] * [EMAIL_ADDRESS][DOMAI…" at bounding box center [589, 244] width 787 height 536
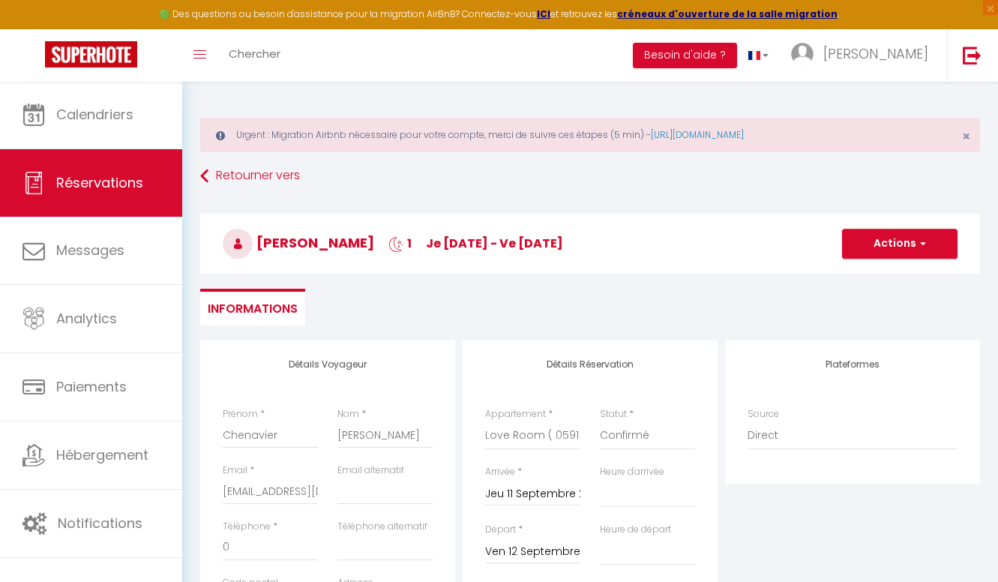
scroll to position [-1, 0]
click at [878, 243] on button "Actions" at bounding box center [899, 244] width 115 height 30
click at [855, 277] on link "Enregistrer" at bounding box center [884, 276] width 118 height 19
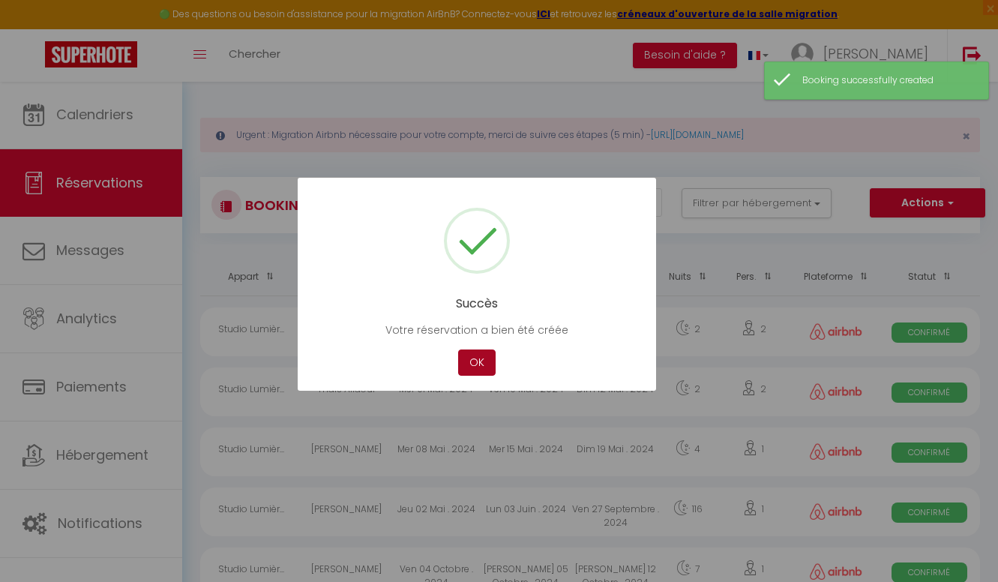
click at [477, 352] on button "OK" at bounding box center [476, 362] width 37 height 26
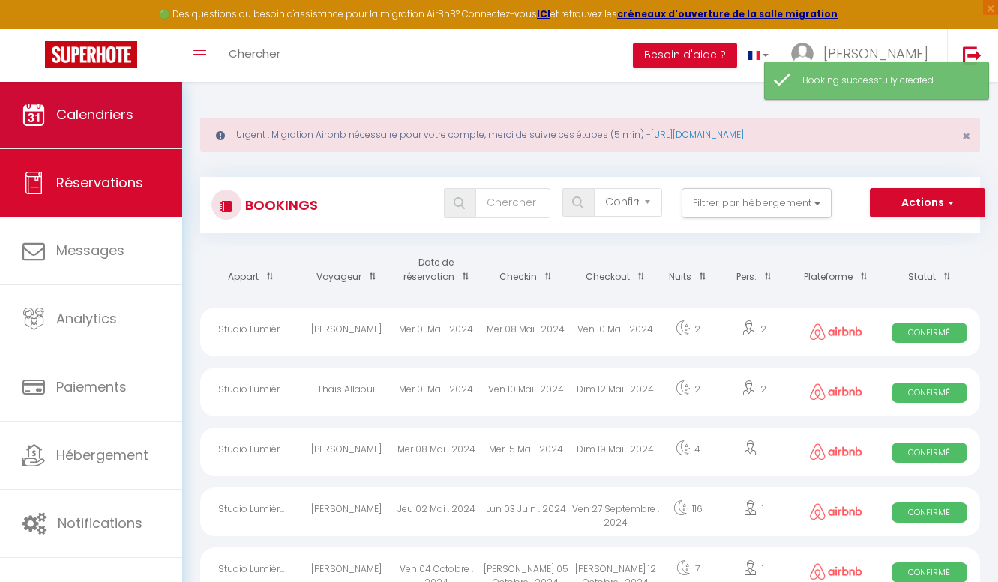
click at [159, 148] on link "Calendriers" at bounding box center [91, 114] width 182 height 67
